Goal: Task Accomplishment & Management: Use online tool/utility

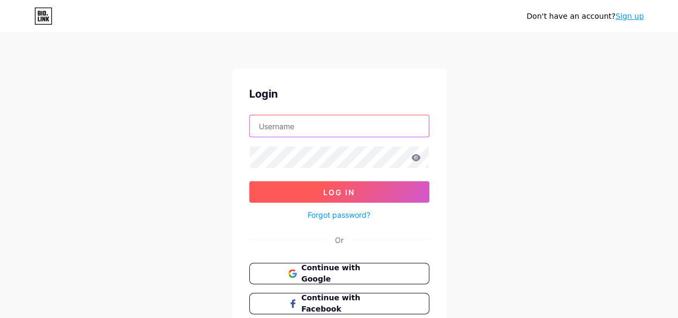
type input "[EMAIL_ADDRESS][DOMAIN_NAME]"
click at [340, 189] on span "Log In" at bounding box center [339, 192] width 32 height 9
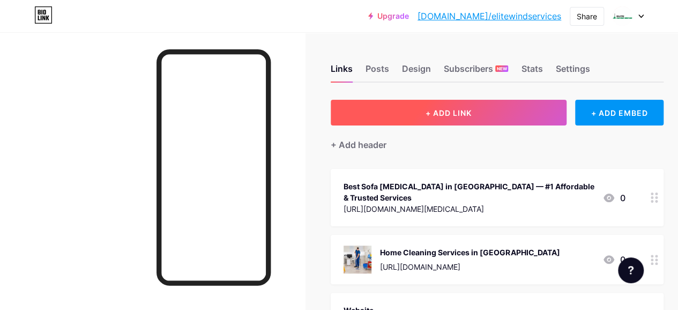
click at [406, 111] on button "+ ADD LINK" at bounding box center [449, 113] width 236 height 26
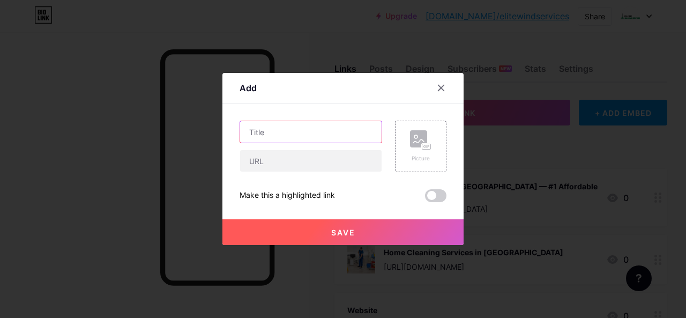
click at [292, 127] on input "text" at bounding box center [310, 131] width 141 height 21
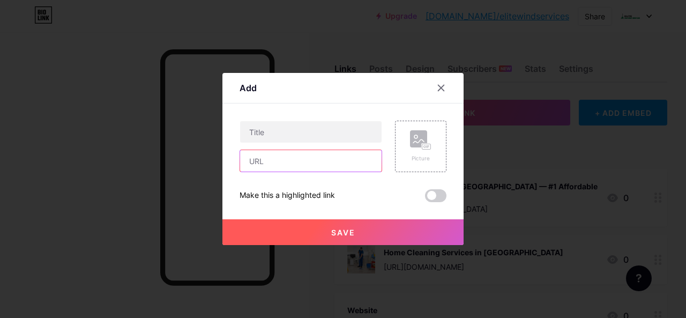
click at [262, 160] on input "text" at bounding box center [310, 160] width 141 height 21
paste input "[URL][DOMAIN_NAME]"
type input "[URL][DOMAIN_NAME]"
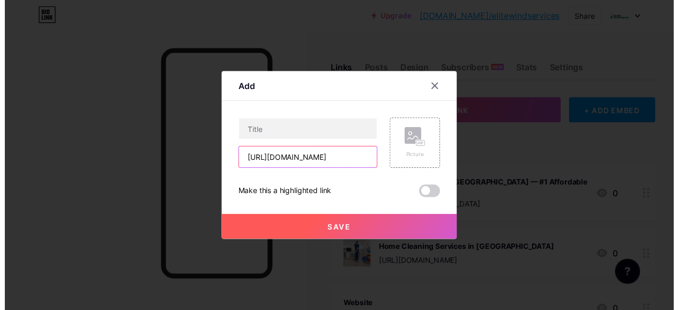
scroll to position [0, 0]
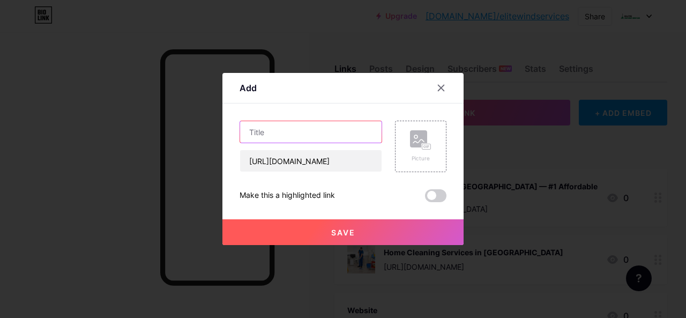
click at [268, 130] on input "text" at bounding box center [310, 131] width 141 height 21
paste input "Best Carpet Cleaning Services"
type input "Best Carpet Cleaning Services"
click at [422, 143] on icon at bounding box center [420, 140] width 21 height 20
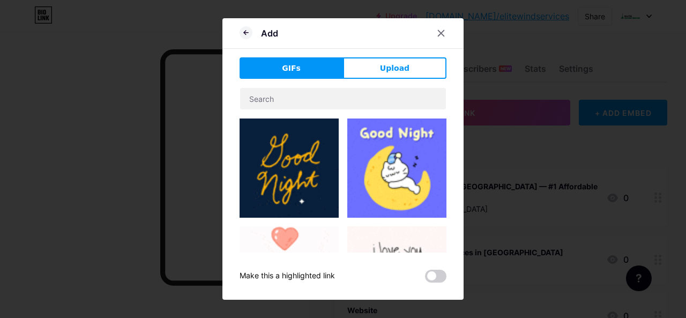
click at [383, 66] on span "Upload" at bounding box center [394, 68] width 29 height 11
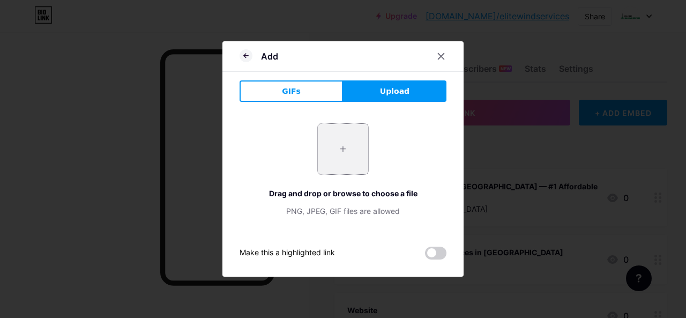
click at [326, 143] on input "file" at bounding box center [343, 149] width 50 height 50
type input "C:\fakepath\Best carpet cleaning services (1).png"
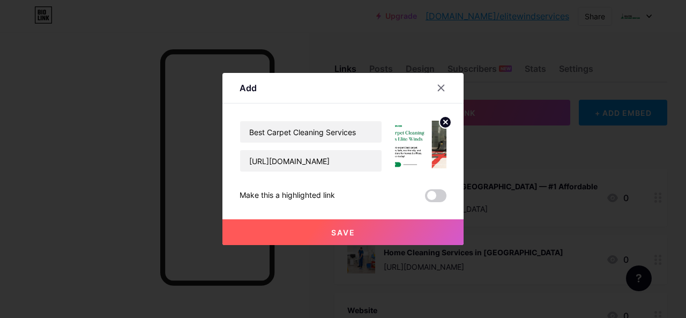
click at [362, 234] on button "Save" at bounding box center [342, 232] width 241 height 26
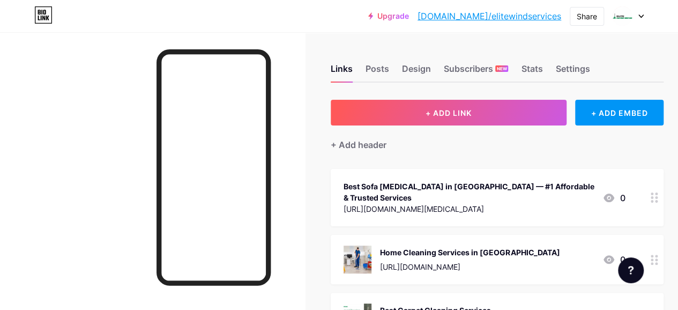
click at [609, 192] on icon at bounding box center [608, 197] width 13 height 13
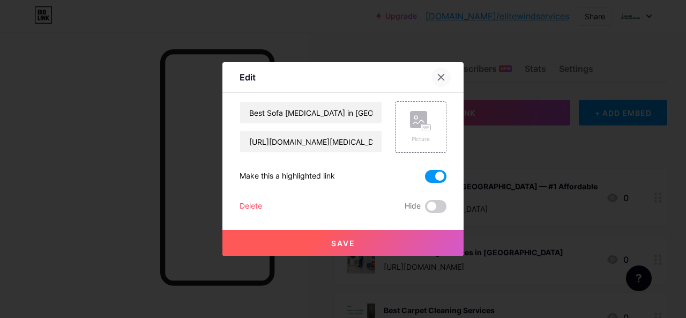
click at [438, 78] on icon at bounding box center [441, 77] width 6 height 6
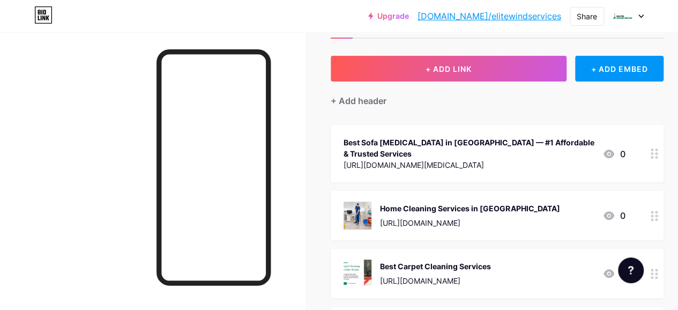
scroll to position [45, 0]
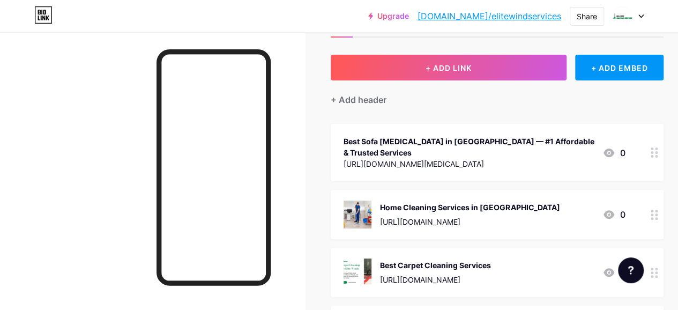
click at [516, 138] on div "Best Sofa [MEDICAL_DATA] in [GEOGRAPHIC_DATA] — #1 Affordable & Trusted Services" at bounding box center [468, 147] width 250 height 23
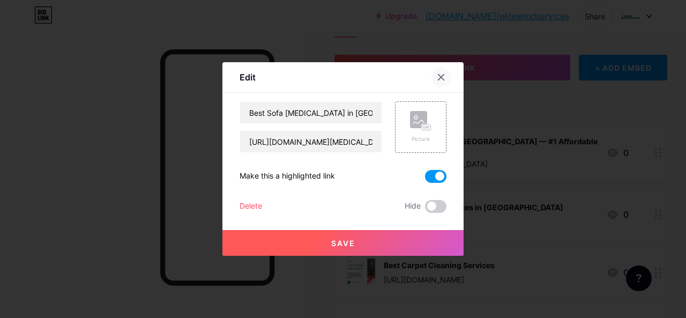
click at [438, 77] on icon at bounding box center [441, 77] width 6 height 6
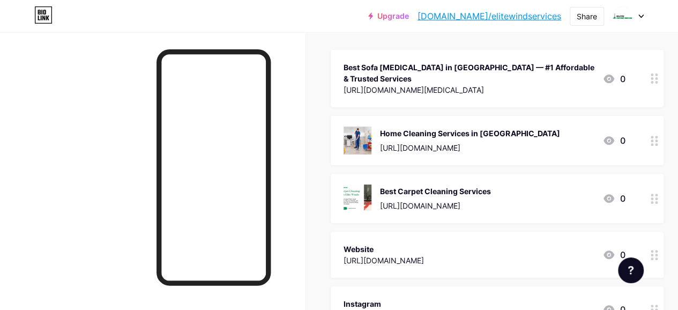
scroll to position [120, 0]
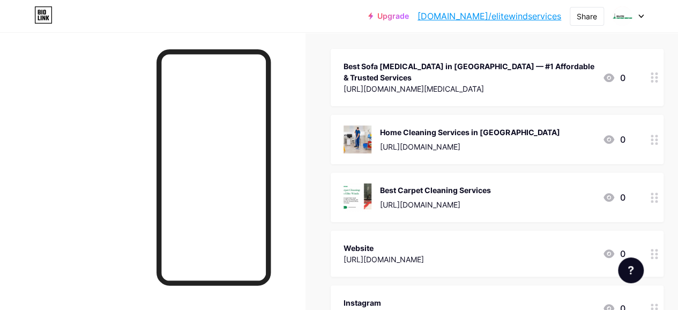
click at [440, 188] on div "Best Carpet Cleaning Services" at bounding box center [435, 189] width 111 height 11
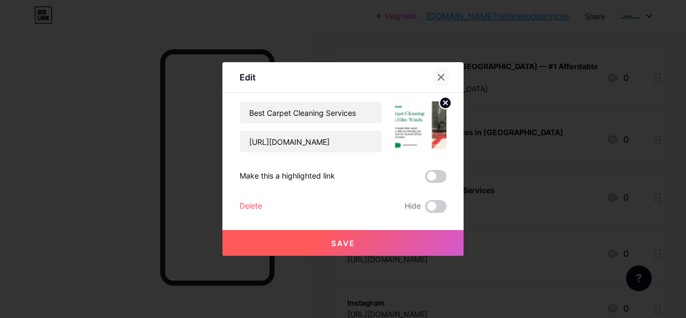
click at [437, 75] on icon at bounding box center [441, 77] width 9 height 9
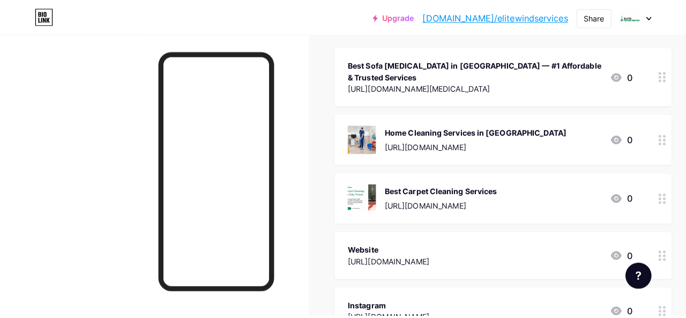
scroll to position [124, 0]
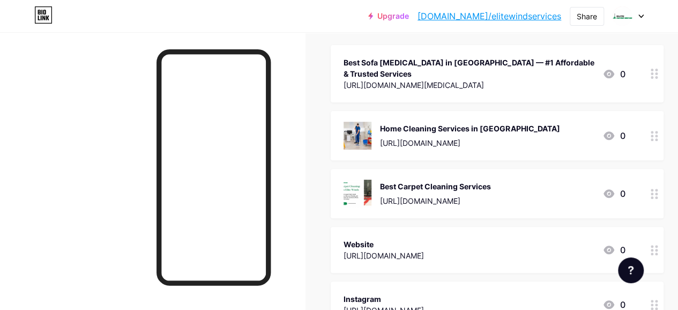
click at [658, 196] on icon at bounding box center [654, 194] width 8 height 10
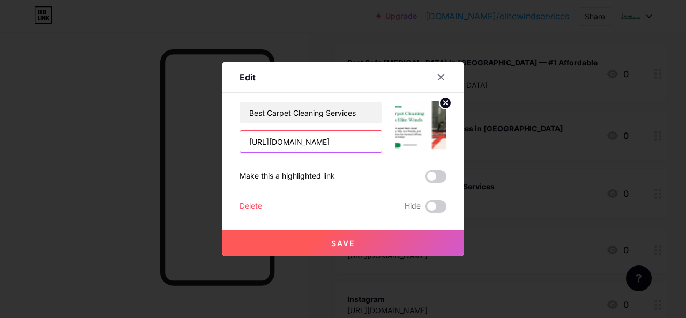
click at [323, 139] on input "[URL][DOMAIN_NAME]" at bounding box center [310, 141] width 141 height 21
click at [336, 139] on input "[URL][DOMAIN_NAME]" at bounding box center [310, 141] width 141 height 21
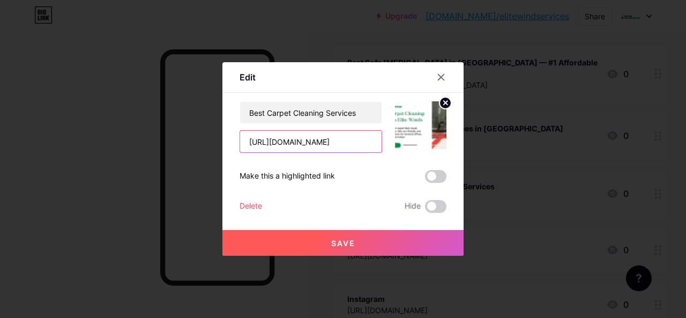
drag, startPoint x: 325, startPoint y: 143, endPoint x: 304, endPoint y: 139, distance: 20.7
click at [304, 139] on input "[URL][DOMAIN_NAME]" at bounding box center [310, 141] width 141 height 21
type input "[URL][DOMAIN_NAME]"
click at [326, 232] on button "Save" at bounding box center [342, 243] width 241 height 26
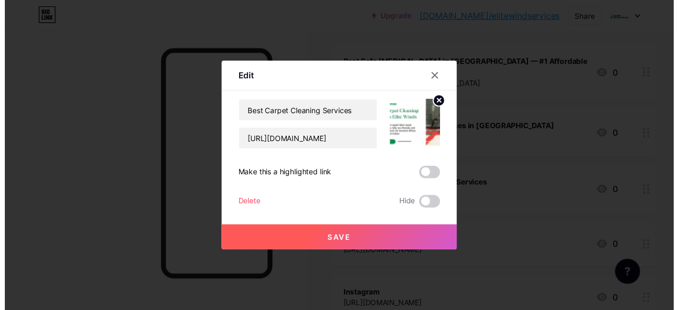
scroll to position [0, 0]
